Goal: Task Accomplishment & Management: Complete application form

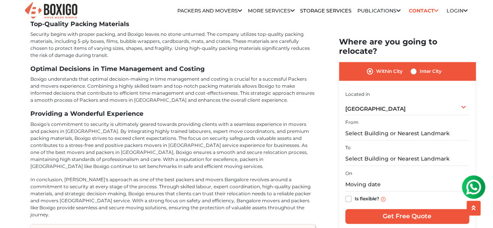
scroll to position [3404, 0]
drag, startPoint x: 0, startPoint y: 0, endPoint x: 155, endPoint y: 88, distance: 178.2
click at [155, 120] on p "Boxigo's commitment to security is ultimately geared towards providing clients …" at bounding box center [172, 144] width 284 height 49
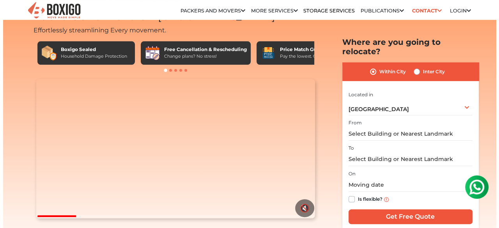
scroll to position [0, 0]
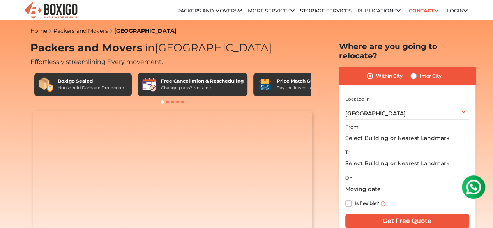
click at [330, 35] on div "Home Packers and Movers Bangalore" at bounding box center [246, 30] width 432 height 9
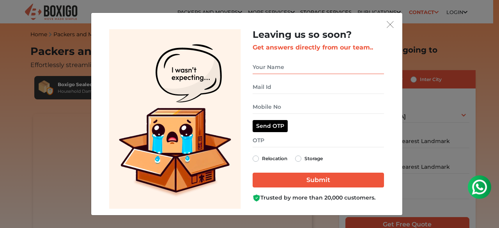
click at [299, 66] on input "get free quote dialog" at bounding box center [317, 67] width 131 height 14
type input "Shweta Shree"
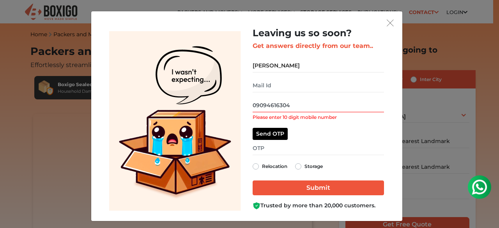
click at [253, 104] on input "09094616304" at bounding box center [317, 106] width 131 height 14
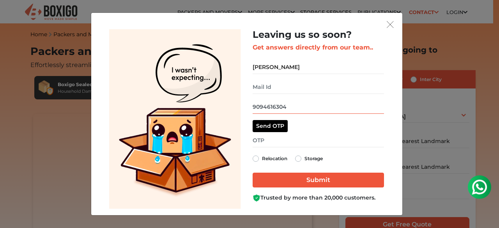
type input "9094616304"
click at [305, 126] on div "Send OTP OTP sent!" at bounding box center [317, 126] width 131 height 12
click at [262, 157] on label "Relocation" at bounding box center [274, 158] width 25 height 9
click at [256, 157] on input "Relocation" at bounding box center [255, 158] width 6 height 8
radio input "true"
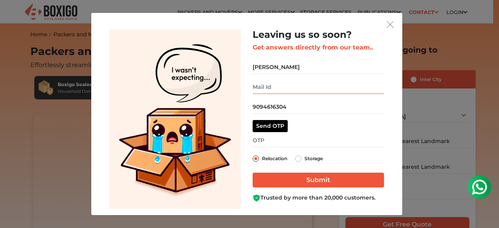
click at [277, 85] on input "get free quote dialog" at bounding box center [317, 87] width 131 height 14
type input "shwetashree1993@gmail.com"
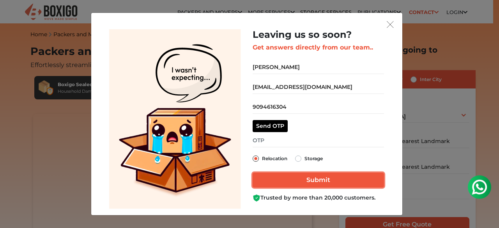
click at [301, 176] on input "Submit" at bounding box center [317, 180] width 131 height 15
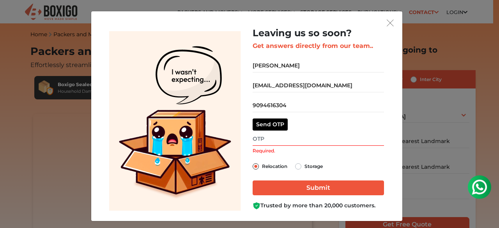
click at [269, 137] on input "Required." at bounding box center [317, 139] width 131 height 14
click at [268, 125] on button "Send OTP" at bounding box center [269, 124] width 35 height 12
click at [263, 139] on input "Required." at bounding box center [317, 139] width 131 height 14
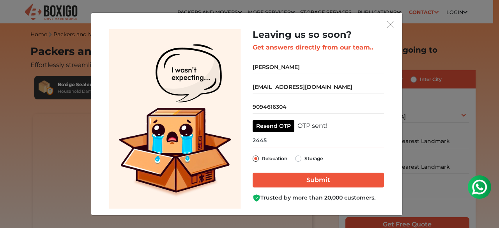
type input "2445"
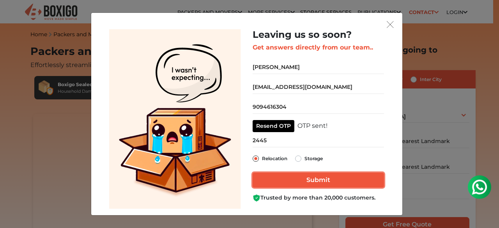
click at [272, 178] on input "Submit" at bounding box center [317, 180] width 131 height 15
